Goal: Task Accomplishment & Management: Use online tool/utility

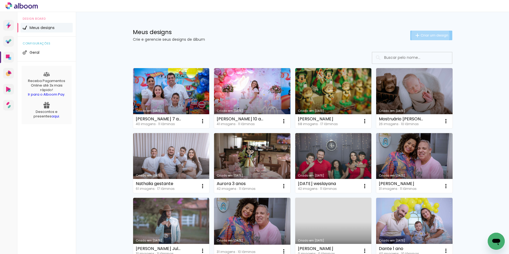
click at [428, 36] on span "Criar um design" at bounding box center [435, 35] width 28 height 3
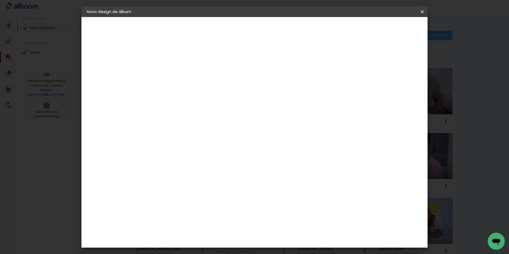
click at [174, 72] on input at bounding box center [174, 71] width 0 height 8
type input "D"
type input "A Chegada do DAniel"
type paper-input "A Chegada do DAniel"
click at [0, 0] on slot "Avançar" at bounding box center [0, 0] width 0 height 0
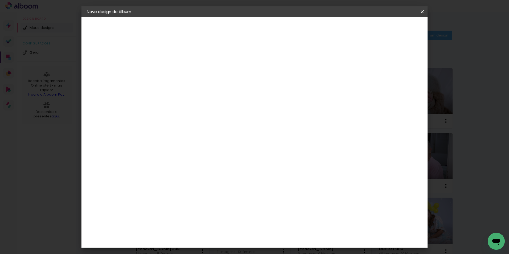
click at [0, 0] on slot "Tamanho Livre" at bounding box center [0, 0] width 0 height 0
click at [0, 0] on slot "Avançar" at bounding box center [0, 0] width 0 height 0
drag, startPoint x: 163, startPoint y: 151, endPoint x: 152, endPoint y: 152, distance: 10.2
click at [152, 152] on input "30" at bounding box center [157, 151] width 14 height 8
type input "25"
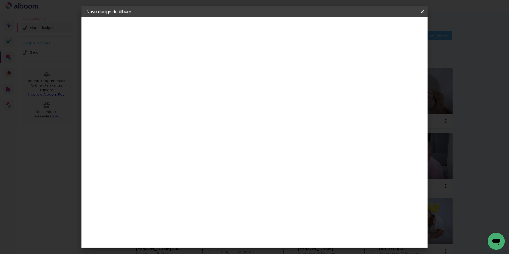
type paper-input "25"
drag, startPoint x: 290, startPoint y: 206, endPoint x: 277, endPoint y: 206, distance: 13.1
click at [277, 206] on paper-input-container "60 cm" at bounding box center [288, 204] width 24 height 13
type input "50"
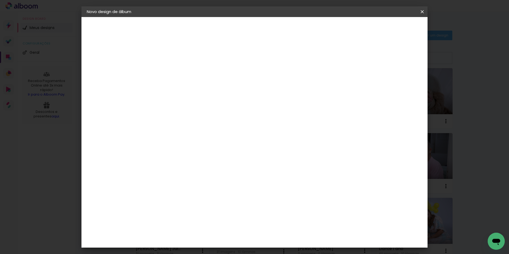
type paper-input "50"
click at [389, 30] on span "Iniciar design" at bounding box center [377, 28] width 24 height 4
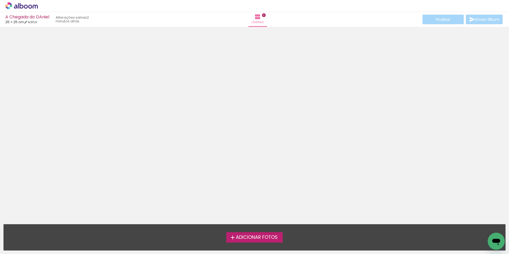
click at [256, 239] on span "Adicionar Fotos" at bounding box center [257, 237] width 42 height 5
click at [0, 0] on input "file" at bounding box center [0, 0] width 0 height 0
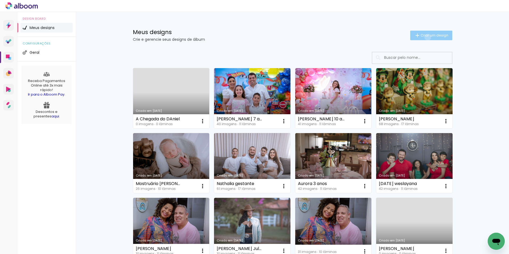
click at [425, 37] on span "Criar um design" at bounding box center [435, 35] width 28 height 3
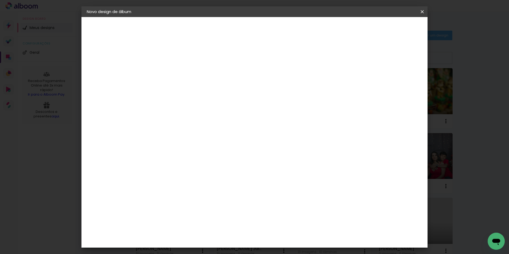
click at [423, 10] on iron-icon at bounding box center [422, 11] width 6 height 5
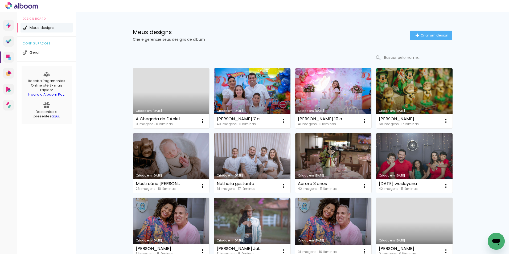
click at [166, 91] on link "Criado em [DATE]" at bounding box center [171, 98] width 76 height 60
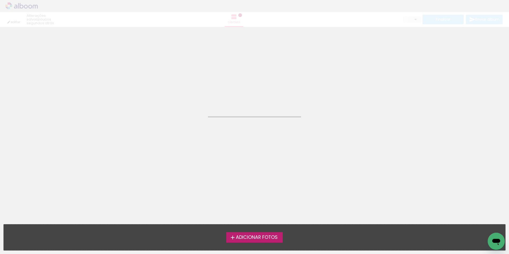
click at [166, 91] on neon-animated-pages "Confirmar Cancelar" at bounding box center [254, 140] width 509 height 227
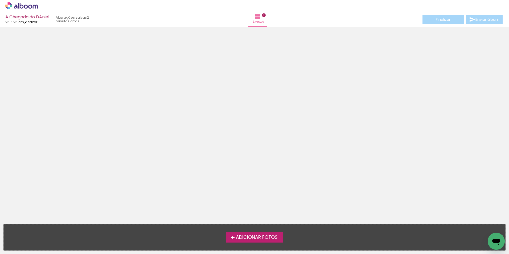
click at [35, 23] on link "editar" at bounding box center [30, 22] width 13 height 5
type input "25"
type input "50"
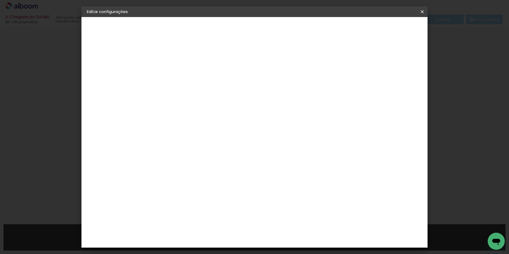
click at [161, 153] on input "25" at bounding box center [157, 151] width 14 height 8
type input "20"
type paper-input "20"
drag, startPoint x: 291, startPoint y: 201, endPoint x: 282, endPoint y: 202, distance: 8.9
click at [282, 202] on div "50" at bounding box center [287, 201] width 20 height 8
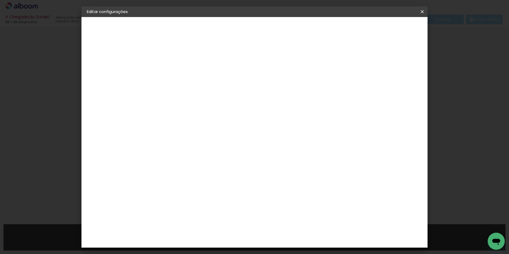
type input "5"
type input "60"
type paper-input "60"
click at [389, 29] on span "Salvar configurações" at bounding box center [369, 28] width 39 height 4
click at [385, 28] on span "Salvar configurações" at bounding box center [369, 28] width 39 height 4
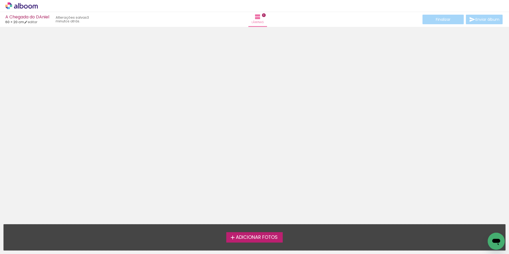
click at [250, 237] on span "Adicionar Fotos" at bounding box center [257, 237] width 42 height 5
click at [0, 0] on input "file" at bounding box center [0, 0] width 0 height 0
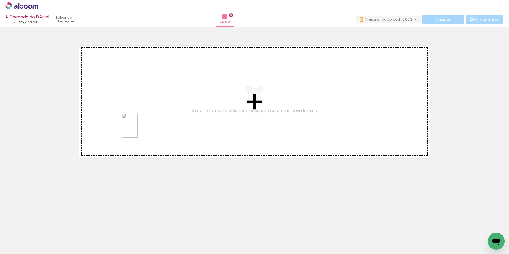
drag, startPoint x: 142, startPoint y: 243, endPoint x: 138, endPoint y: 129, distance: 114.4
click at [138, 129] on quentale-workspace at bounding box center [254, 127] width 509 height 254
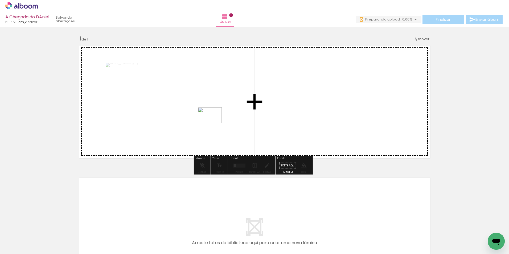
drag, startPoint x: 175, startPoint y: 237, endPoint x: 214, endPoint y: 118, distance: 125.0
click at [214, 118] on quentale-workspace at bounding box center [254, 127] width 509 height 254
drag, startPoint x: 202, startPoint y: 242, endPoint x: 231, endPoint y: 132, distance: 114.2
click at [231, 132] on quentale-workspace at bounding box center [254, 127] width 509 height 254
drag, startPoint x: 237, startPoint y: 242, endPoint x: 347, endPoint y: 99, distance: 180.2
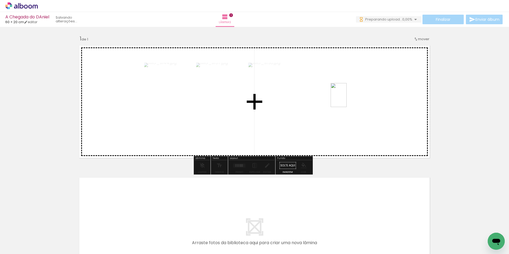
click at [347, 99] on quentale-workspace at bounding box center [254, 127] width 509 height 254
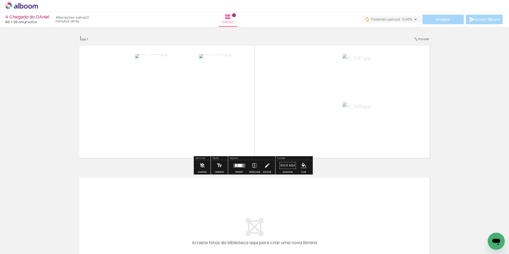
click at [392, 111] on quentale-layouter at bounding box center [254, 101] width 357 height 119
click at [238, 166] on div at bounding box center [240, 165] width 5 height 3
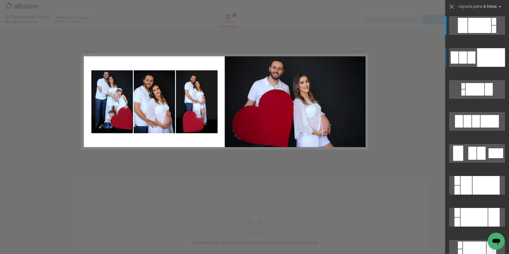
click at [486, 54] on div at bounding box center [491, 57] width 28 height 19
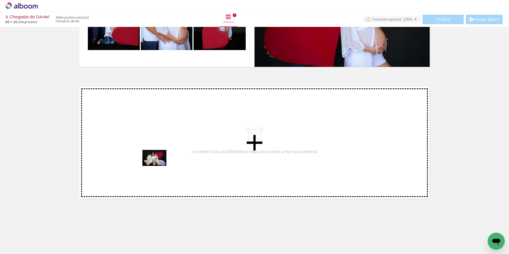
drag, startPoint x: 263, startPoint y: 242, endPoint x: 159, endPoint y: 166, distance: 129.7
click at [159, 166] on quentale-workspace at bounding box center [254, 127] width 509 height 254
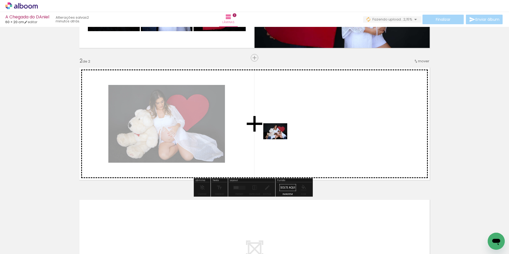
drag, startPoint x: 293, startPoint y: 242, endPoint x: 279, endPoint y: 139, distance: 103.4
click at [279, 139] on quentale-workspace at bounding box center [254, 127] width 509 height 254
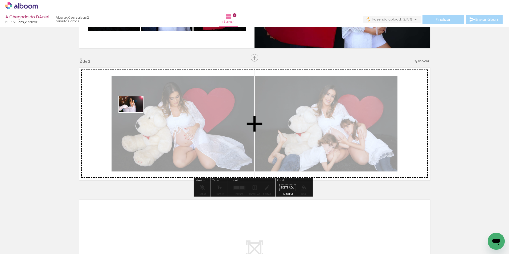
drag, startPoint x: 328, startPoint y: 245, endPoint x: 135, endPoint y: 112, distance: 233.8
click at [135, 112] on quentale-workspace at bounding box center [254, 127] width 509 height 254
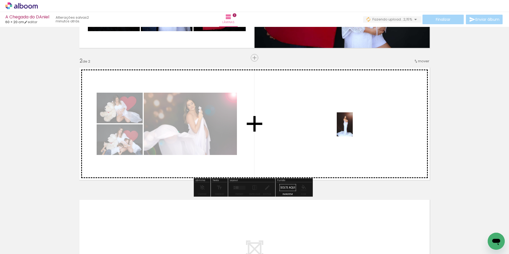
drag, startPoint x: 355, startPoint y: 241, endPoint x: 353, endPoint y: 128, distance: 112.5
click at [353, 128] on quentale-workspace at bounding box center [254, 127] width 509 height 254
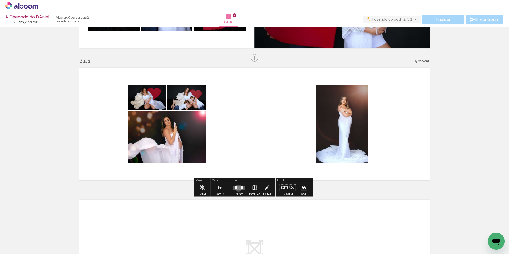
click at [237, 188] on quentale-layouter at bounding box center [239, 188] width 12 height 4
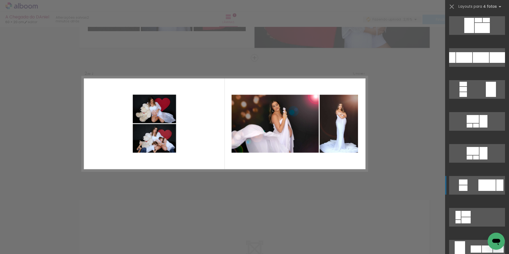
scroll to position [266, 0]
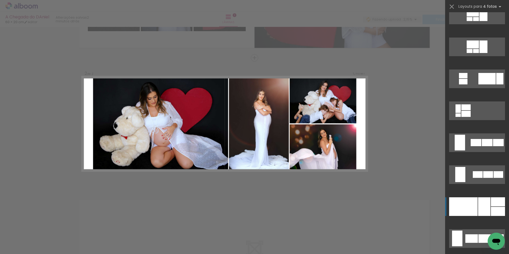
click at [475, 207] on div at bounding box center [463, 206] width 29 height 19
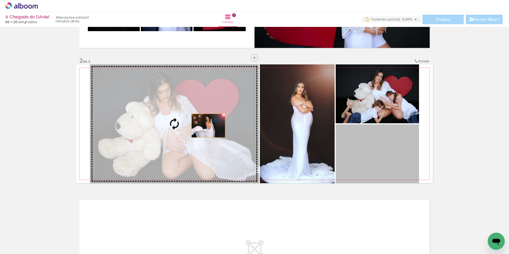
drag, startPoint x: 389, startPoint y: 161, endPoint x: 206, endPoint y: 126, distance: 186.1
click at [0, 0] on slot at bounding box center [0, 0] width 0 height 0
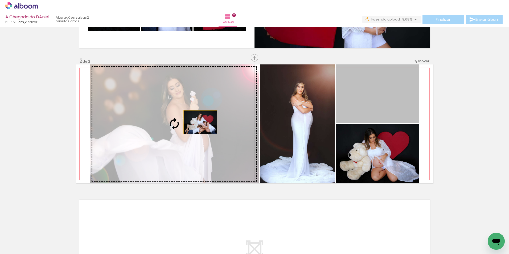
drag, startPoint x: 385, startPoint y: 99, endPoint x: 198, endPoint y: 123, distance: 189.1
click at [0, 0] on slot at bounding box center [0, 0] width 0 height 0
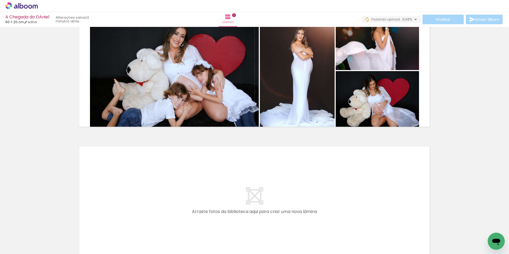
scroll to position [0, 1839]
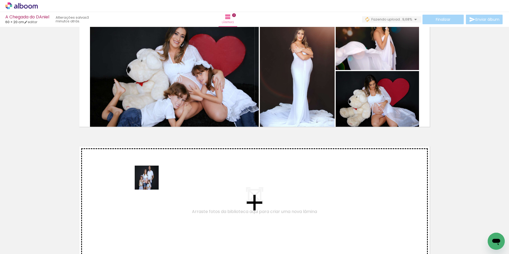
drag, startPoint x: 184, startPoint y: 242, endPoint x: 151, endPoint y: 182, distance: 68.7
click at [151, 182] on quentale-workspace at bounding box center [254, 127] width 509 height 254
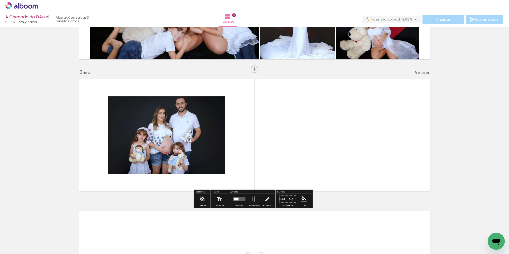
scroll to position [242, 0]
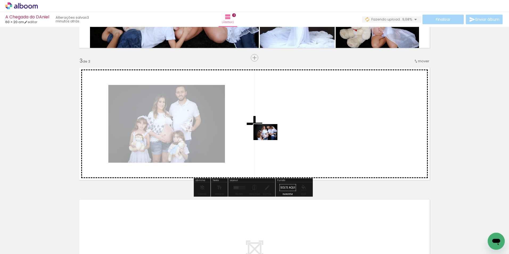
drag, startPoint x: 216, startPoint y: 240, endPoint x: 271, endPoint y: 126, distance: 126.4
click at [271, 126] on quentale-workspace at bounding box center [254, 127] width 509 height 254
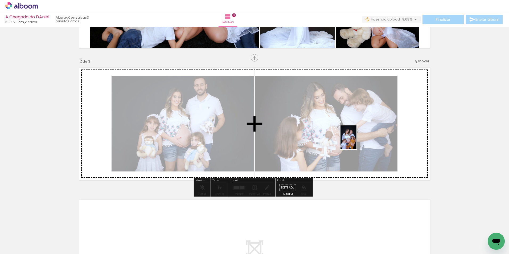
drag, startPoint x: 248, startPoint y: 240, endPoint x: 357, endPoint y: 141, distance: 147.0
click at [357, 141] on quentale-workspace at bounding box center [254, 127] width 509 height 254
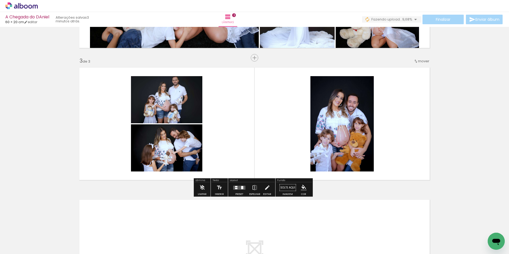
click at [239, 188] on quentale-layouter at bounding box center [239, 188] width 12 height 4
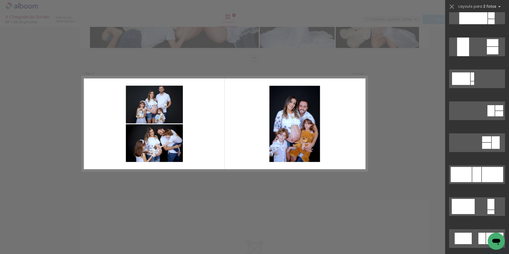
scroll to position [0, 0]
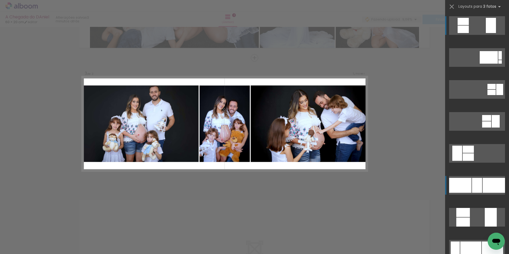
click at [475, 190] on div at bounding box center [477, 185] width 10 height 15
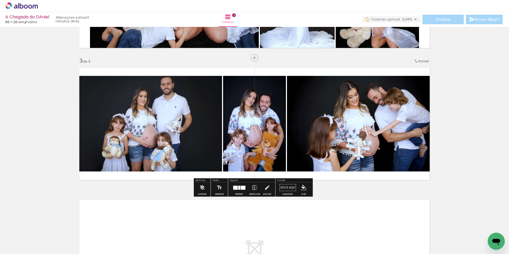
click at [237, 188] on quentale-layouter at bounding box center [239, 188] width 12 height 4
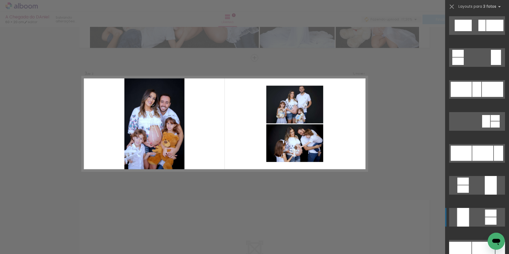
scroll to position [533, 0]
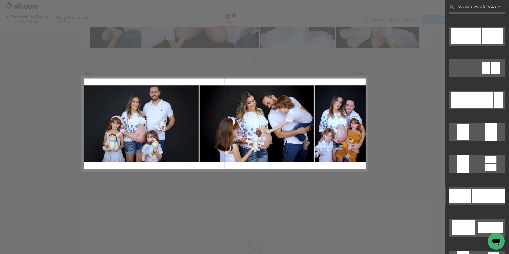
click at [480, 197] on div at bounding box center [483, 196] width 23 height 15
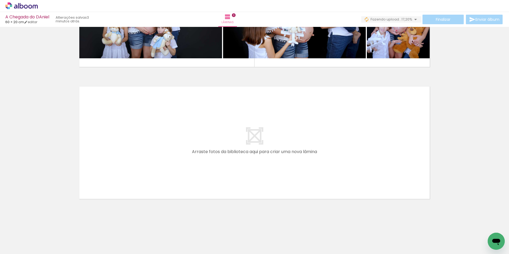
scroll to position [0, 2067]
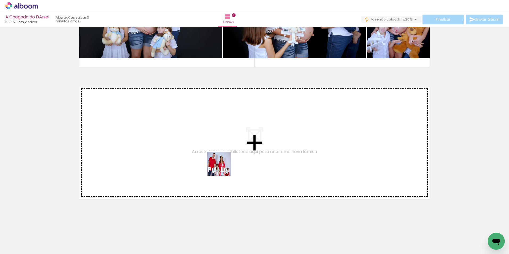
drag, startPoint x: 290, startPoint y: 239, endPoint x: 221, endPoint y: 167, distance: 99.7
click at [221, 167] on quentale-workspace at bounding box center [254, 127] width 509 height 254
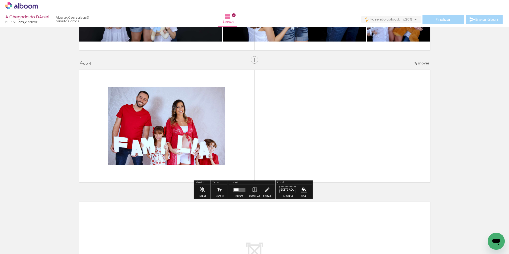
scroll to position [374, 0]
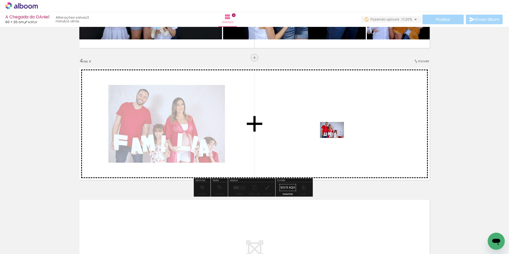
drag, startPoint x: 343, startPoint y: 241, endPoint x: 336, endPoint y: 138, distance: 103.1
click at [336, 138] on quentale-workspace at bounding box center [254, 127] width 509 height 254
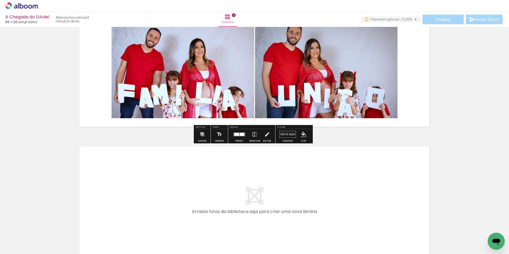
scroll to position [454, 0]
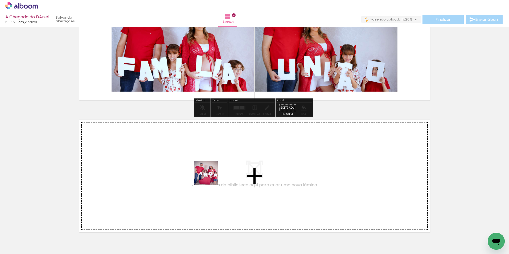
click at [209, 177] on quentale-workspace at bounding box center [254, 127] width 509 height 254
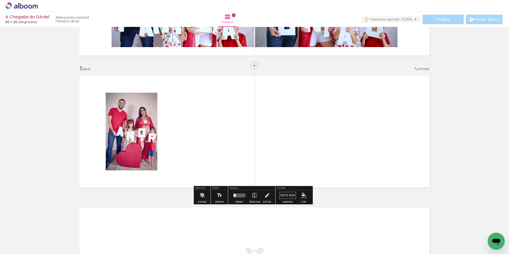
scroll to position [507, 0]
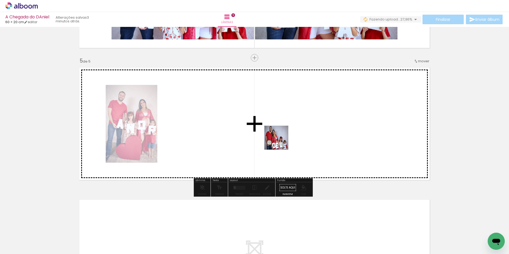
drag, startPoint x: 380, startPoint y: 242, endPoint x: 281, endPoint y: 142, distance: 140.9
click at [281, 142] on quentale-workspace at bounding box center [254, 127] width 509 height 254
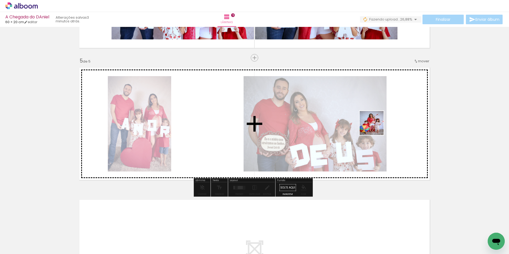
drag, startPoint x: 407, startPoint y: 243, endPoint x: 371, endPoint y: 106, distance: 141.5
click at [371, 106] on quentale-workspace at bounding box center [254, 127] width 509 height 254
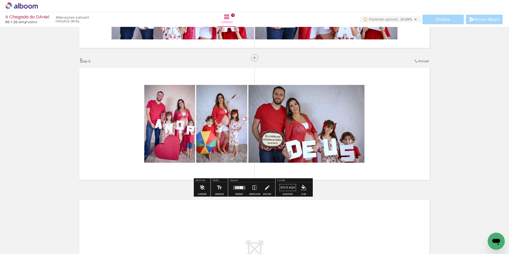
click at [240, 188] on div at bounding box center [242, 187] width 4 height 3
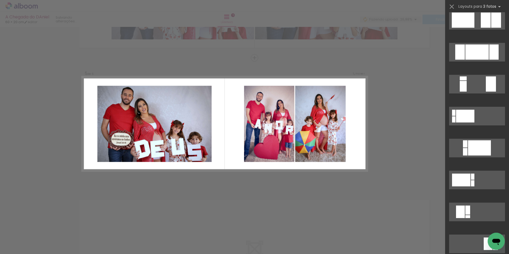
scroll to position [107, 0]
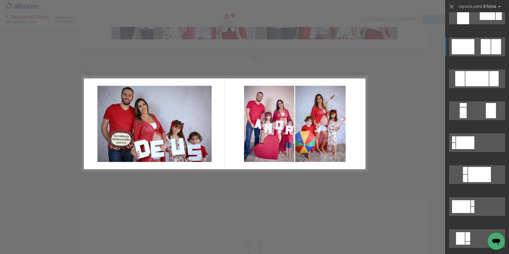
click at [486, 47] on div at bounding box center [486, 46] width 10 height 15
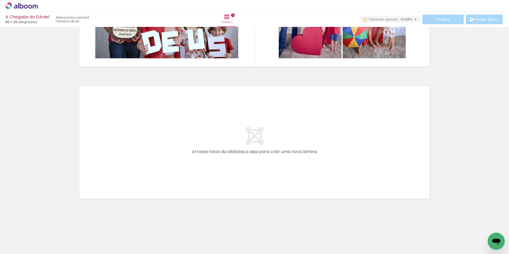
scroll to position [0, 2311]
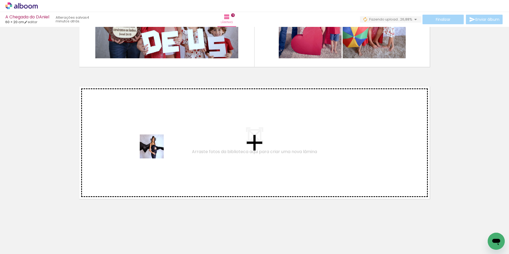
drag, startPoint x: 198, startPoint y: 242, endPoint x: 155, endPoint y: 150, distance: 101.4
click at [155, 150] on quentale-workspace at bounding box center [254, 127] width 509 height 254
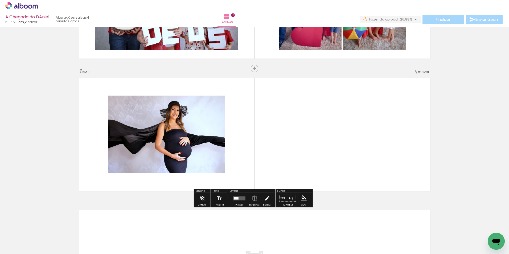
scroll to position [639, 0]
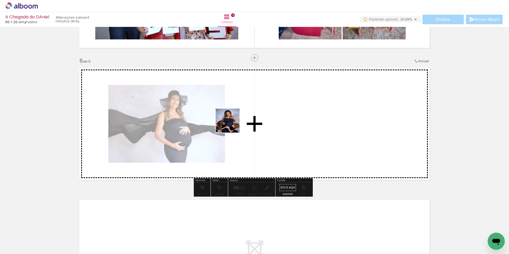
drag, startPoint x: 245, startPoint y: 240, endPoint x: 231, endPoint y: 117, distance: 124.5
click at [231, 117] on quentale-workspace at bounding box center [254, 127] width 509 height 254
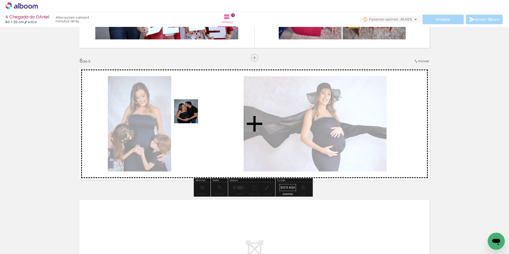
drag, startPoint x: 280, startPoint y: 239, endPoint x: 189, endPoint y: 114, distance: 154.3
click at [189, 112] on quentale-workspace at bounding box center [254, 127] width 509 height 254
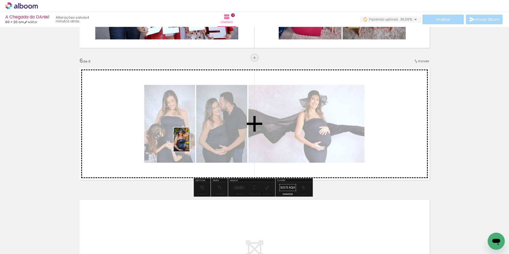
drag, startPoint x: 222, startPoint y: 245, endPoint x: 180, endPoint y: 135, distance: 118.2
click at [180, 135] on quentale-workspace at bounding box center [254, 127] width 509 height 254
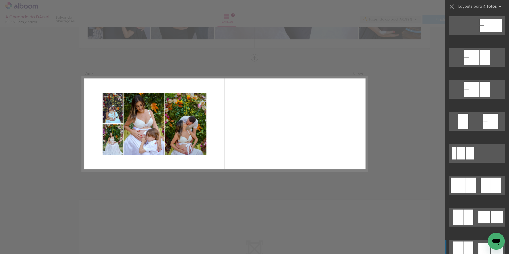
scroll to position [1332, 0]
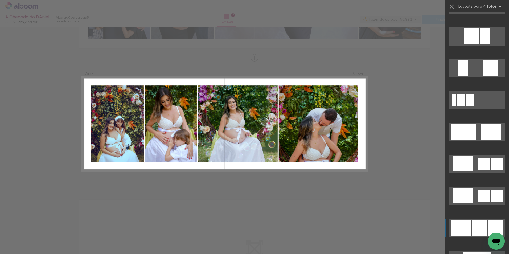
click at [475, 226] on div at bounding box center [479, 227] width 15 height 15
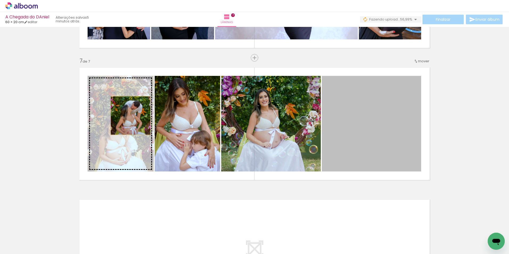
drag, startPoint x: 382, startPoint y: 138, endPoint x: 129, endPoint y: 116, distance: 253.9
click at [0, 0] on slot at bounding box center [0, 0] width 0 height 0
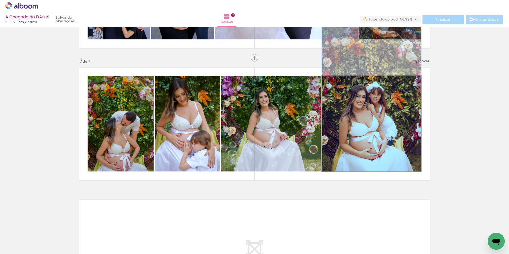
drag, startPoint x: 377, startPoint y: 149, endPoint x: 370, endPoint y: 116, distance: 33.8
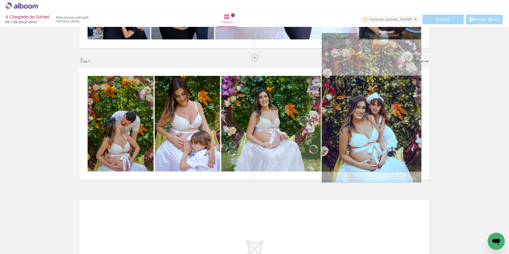
drag, startPoint x: 375, startPoint y: 129, endPoint x: 375, endPoint y: 134, distance: 5.1
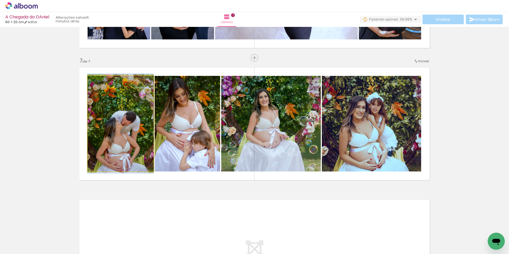
click at [139, 139] on quentale-photo at bounding box center [121, 124] width 66 height 96
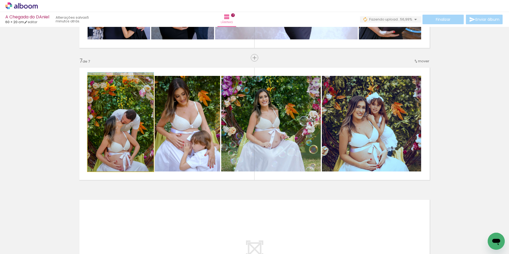
drag, startPoint x: 139, startPoint y: 139, endPoint x: 140, endPoint y: 136, distance: 3.5
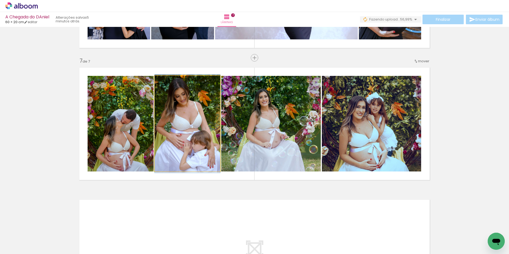
click at [198, 145] on quentale-photo at bounding box center [188, 124] width 66 height 96
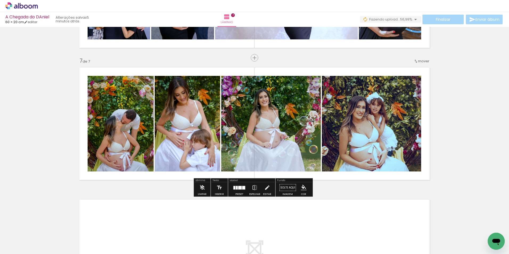
click at [276, 148] on quentale-photo at bounding box center [271, 124] width 100 height 96
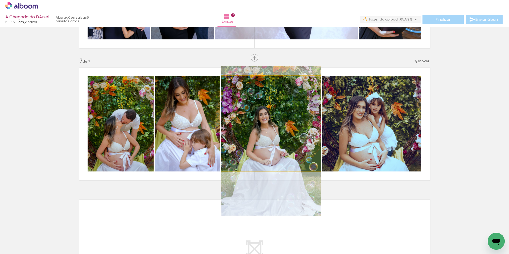
drag, startPoint x: 276, startPoint y: 148, endPoint x: 276, endPoint y: 164, distance: 15.7
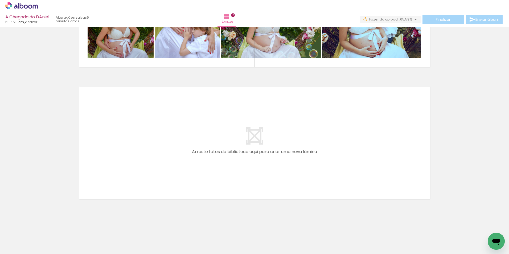
scroll to position [0, 0]
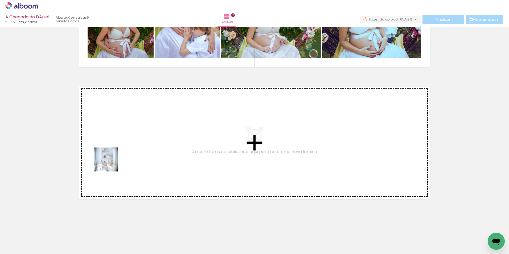
drag, startPoint x: 90, startPoint y: 241, endPoint x: 112, endPoint y: 146, distance: 97.6
click at [112, 146] on quentale-workspace at bounding box center [254, 127] width 509 height 254
